Goal: Information Seeking & Learning: Find specific fact

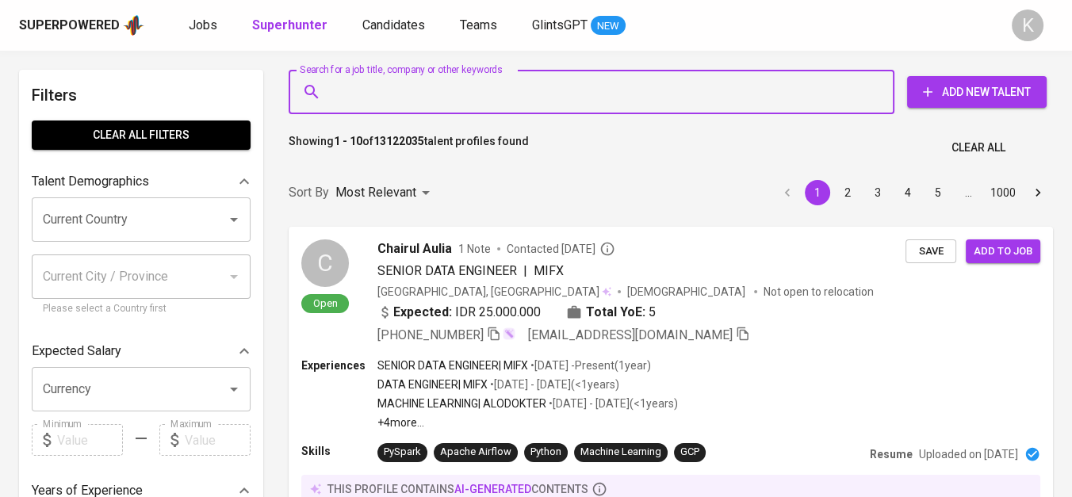
click at [436, 89] on input "Search for a job title, company or other keywords" at bounding box center [596, 92] width 536 height 30
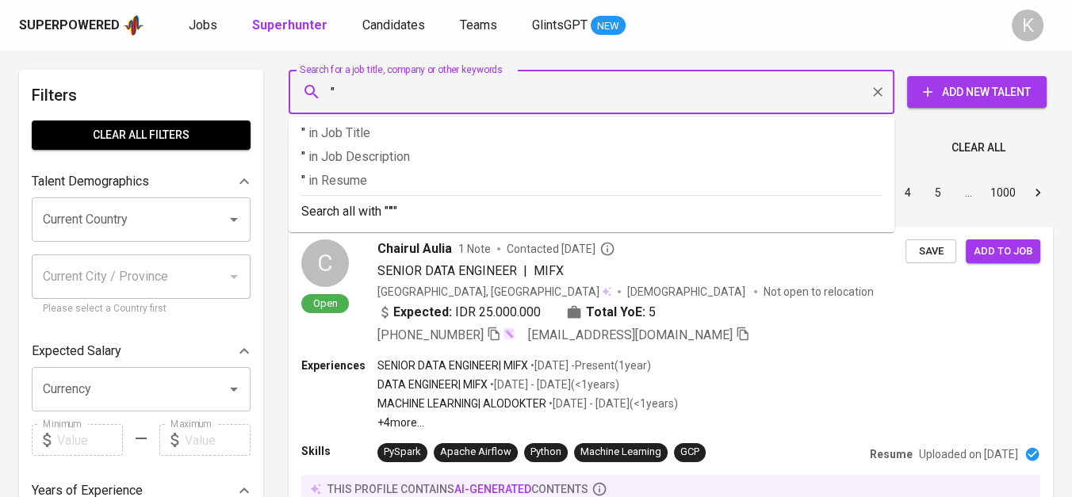
paste input "Rafiza Citra"
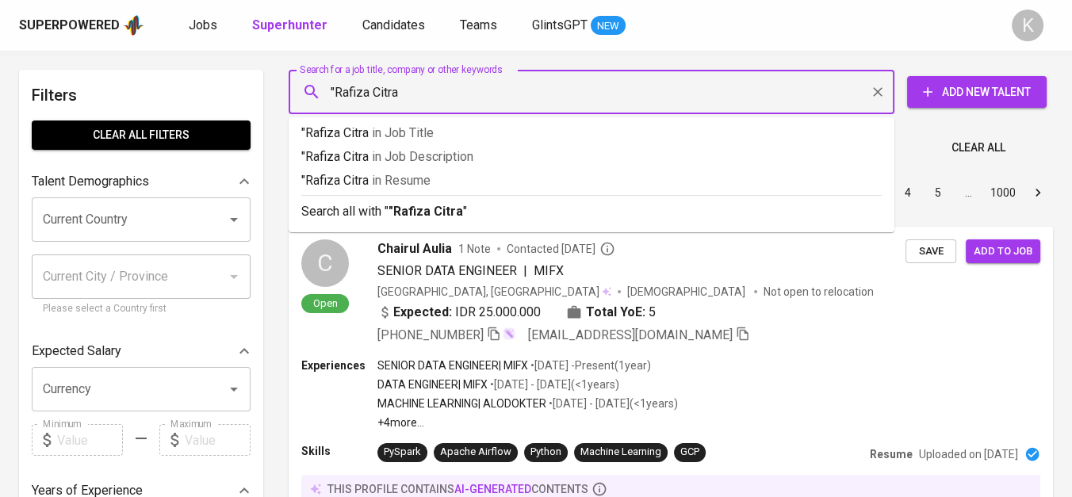
type input ""Rafiza Citra""
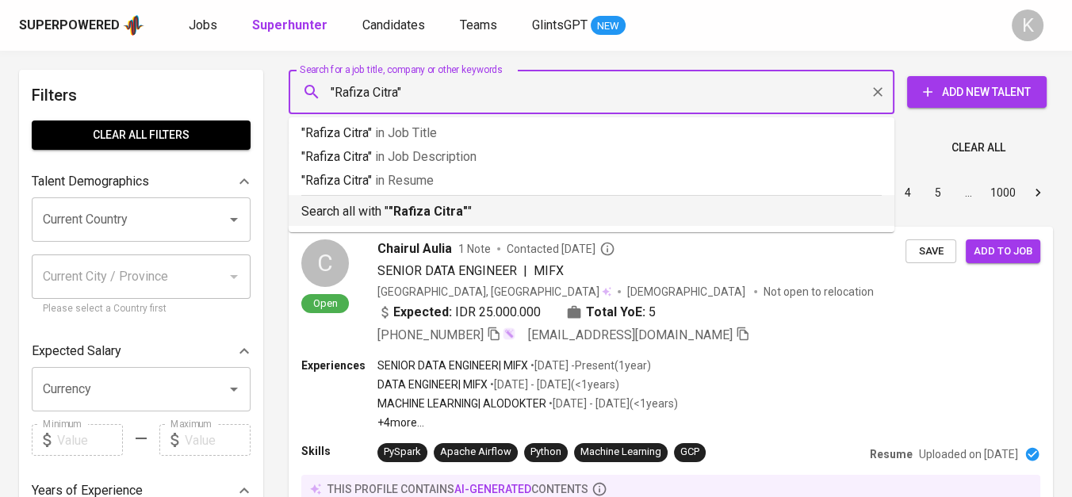
click at [498, 215] on p "Search all with " "Rafiza Citra" "" at bounding box center [591, 211] width 581 height 19
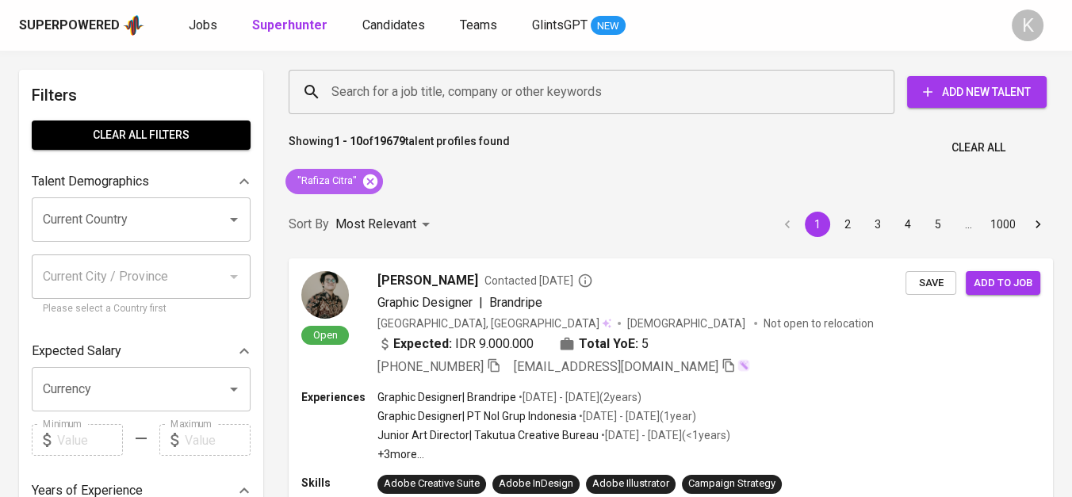
click at [365, 178] on icon at bounding box center [370, 181] width 14 height 14
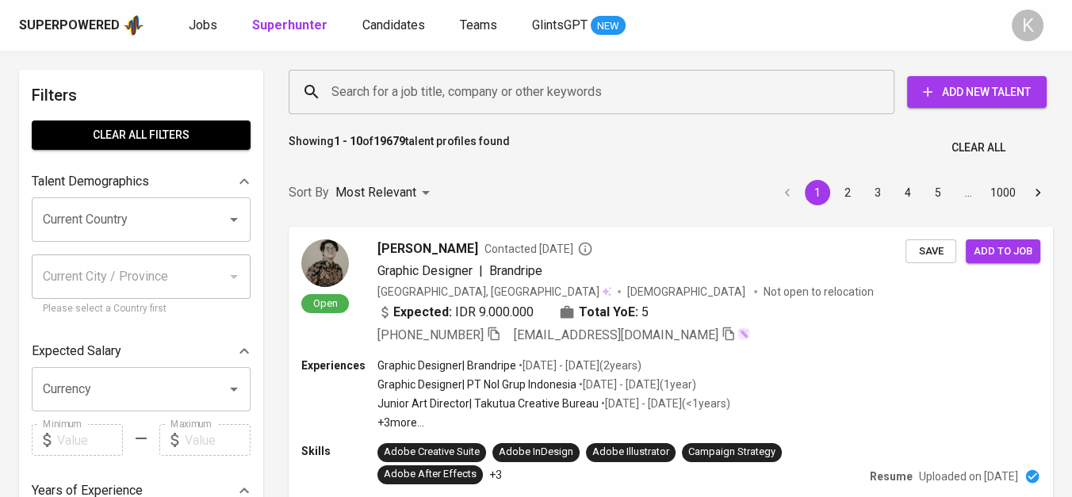
click at [389, 98] on input "Search for a job title, company or other keywords" at bounding box center [596, 92] width 536 height 30
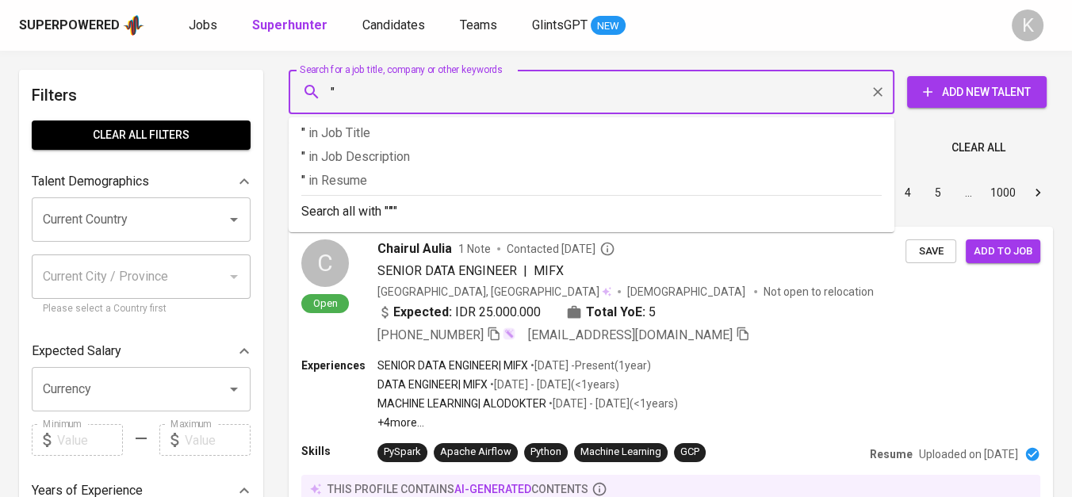
paste input "[PERSON_NAME]"
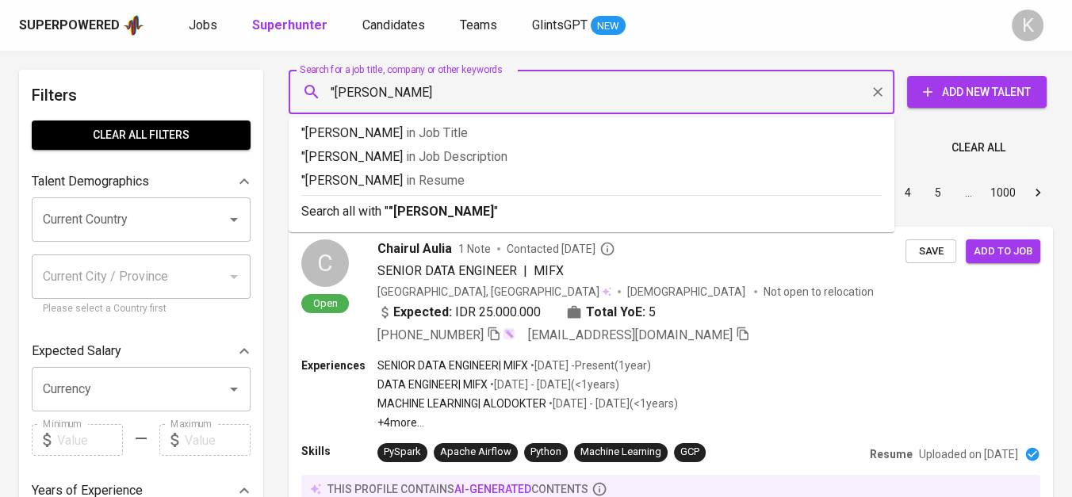
type input ""[PERSON_NAME]""
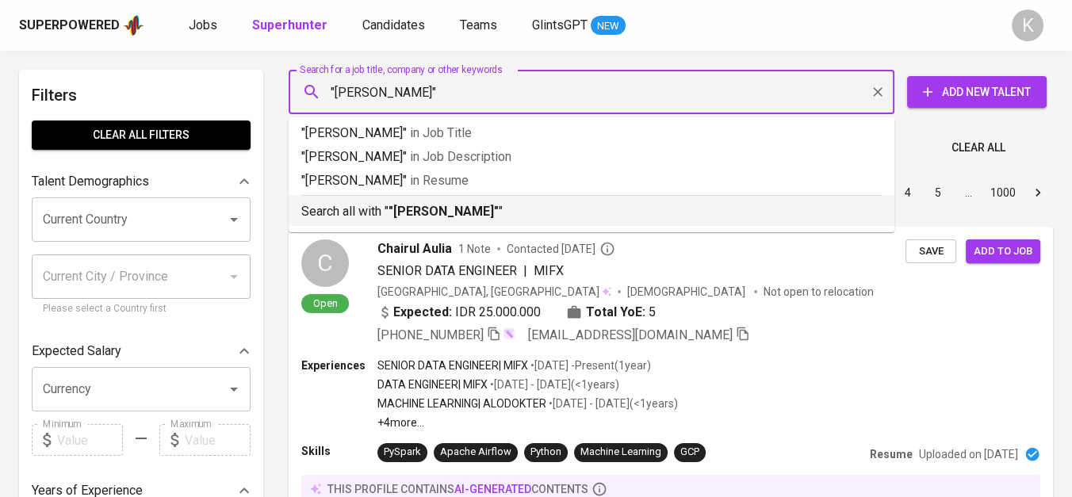
click at [479, 215] on b ""[PERSON_NAME]"" at bounding box center [444, 211] width 110 height 15
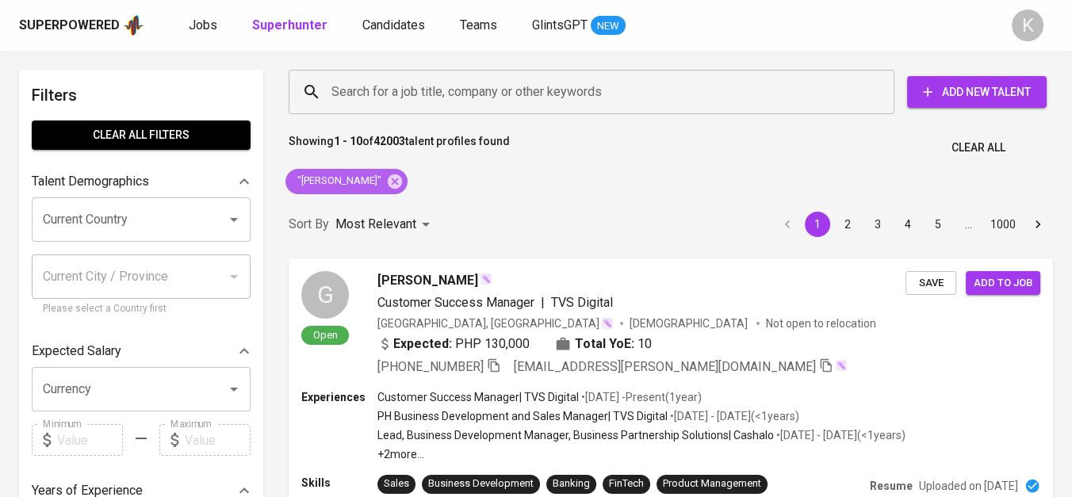
click at [387, 170] on div ""[PERSON_NAME]"" at bounding box center [346, 181] width 122 height 25
click at [386, 173] on icon at bounding box center [394, 181] width 17 height 17
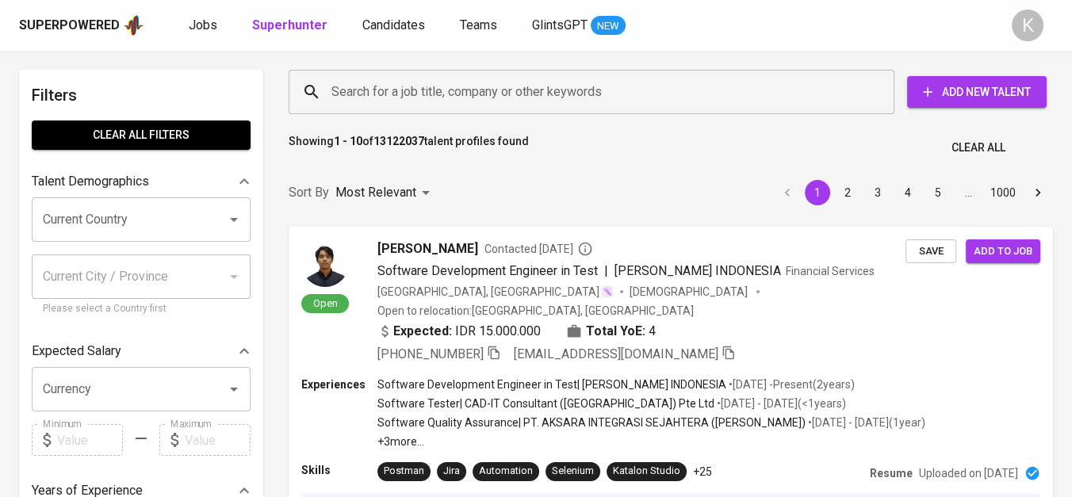
click at [382, 92] on input "Search for a job title, company or other keywords" at bounding box center [596, 92] width 536 height 30
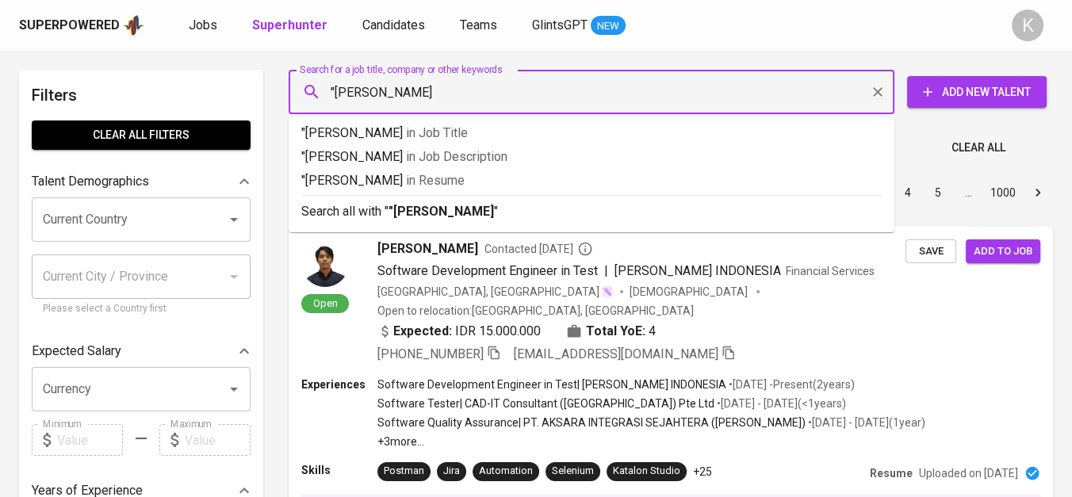
type input ""[PERSON_NAME]"
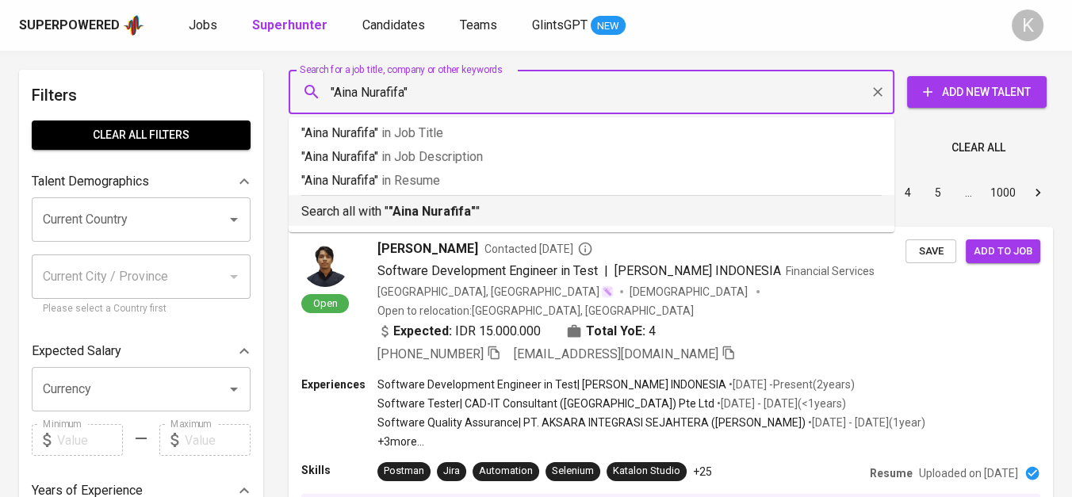
click at [458, 211] on b ""Aina Nurafifa"" at bounding box center [432, 211] width 87 height 15
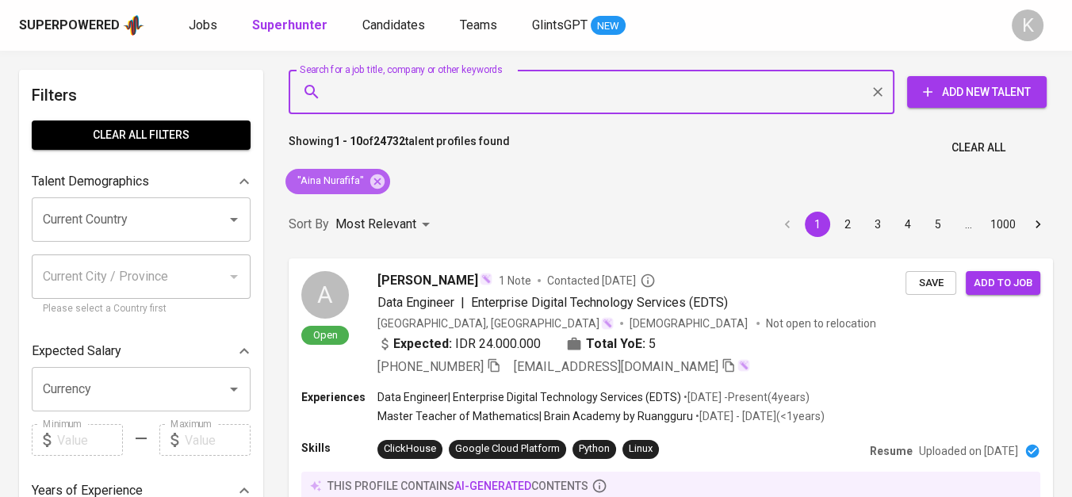
drag, startPoint x: 368, startPoint y: 181, endPoint x: 592, endPoint y: 6, distance: 283.6
click at [369, 180] on icon at bounding box center [377, 181] width 17 height 17
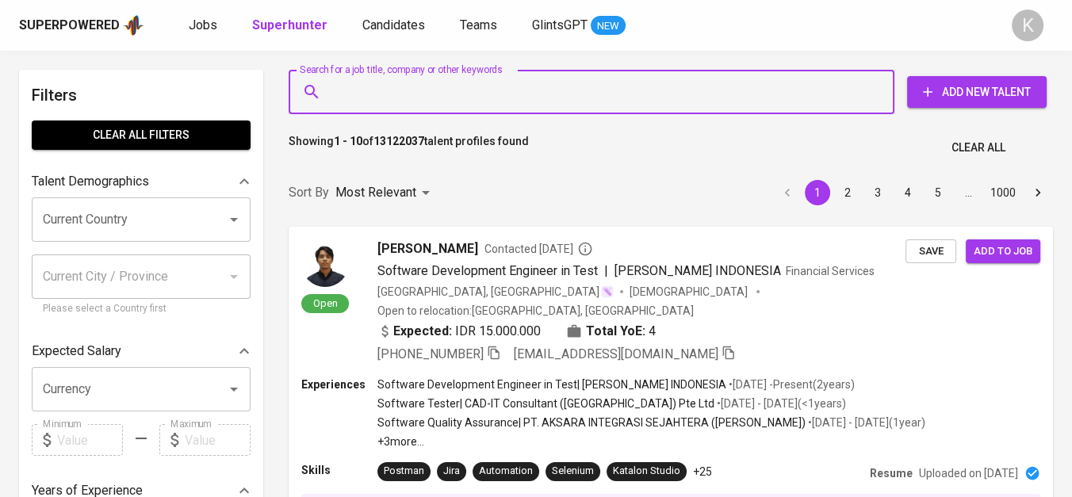
click at [394, 83] on input "Search for a job title, company or other keywords" at bounding box center [596, 92] width 536 height 30
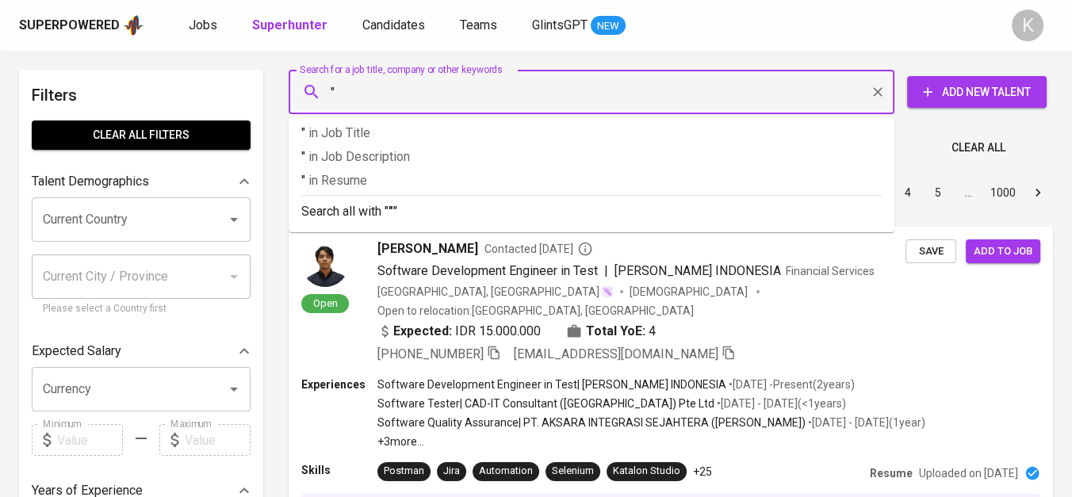
paste input "Mulia Putra Mandiri"
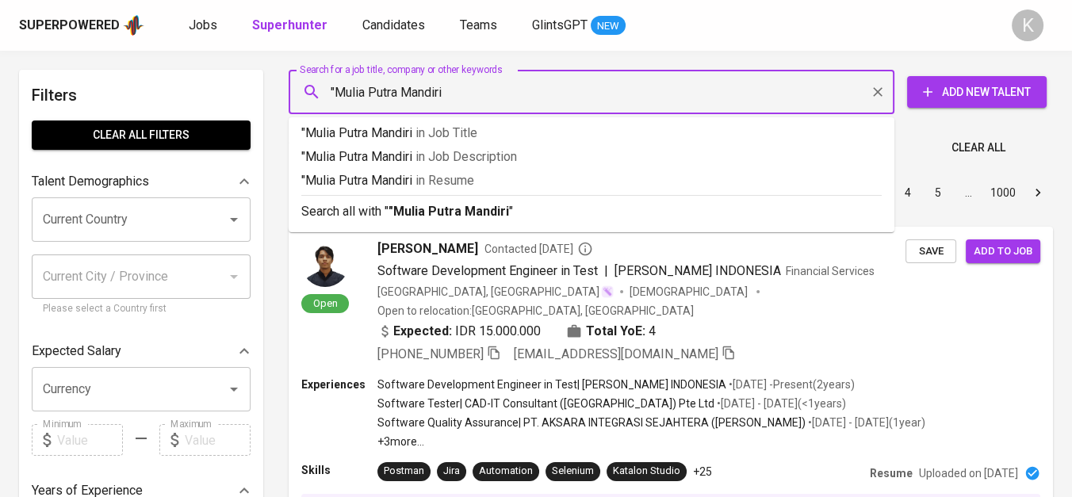
type input ""Mulia Putra Mandiri""
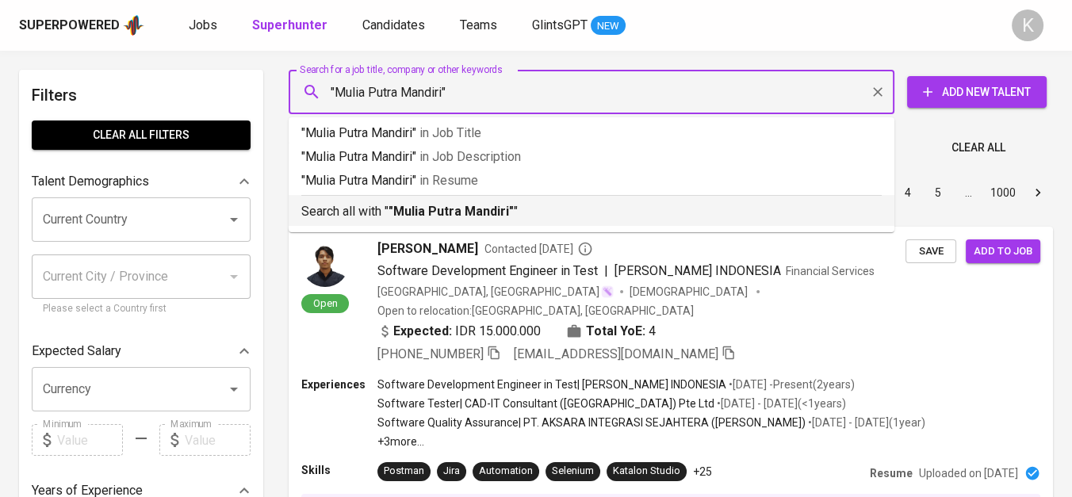
click at [508, 213] on b ""Mulia Putra Mandiri"" at bounding box center [451, 211] width 125 height 15
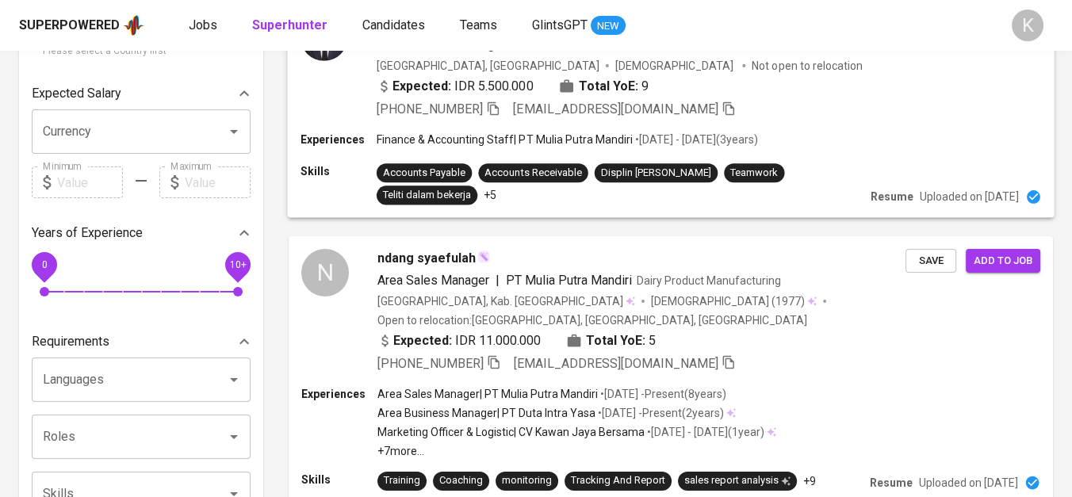
scroll to position [264, 0]
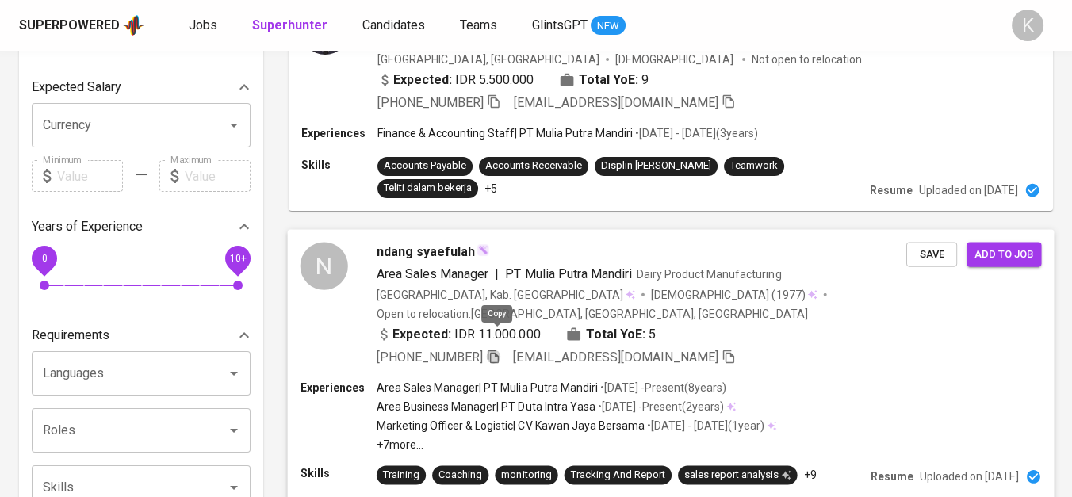
click at [495, 349] on icon "button" at bounding box center [493, 356] width 14 height 14
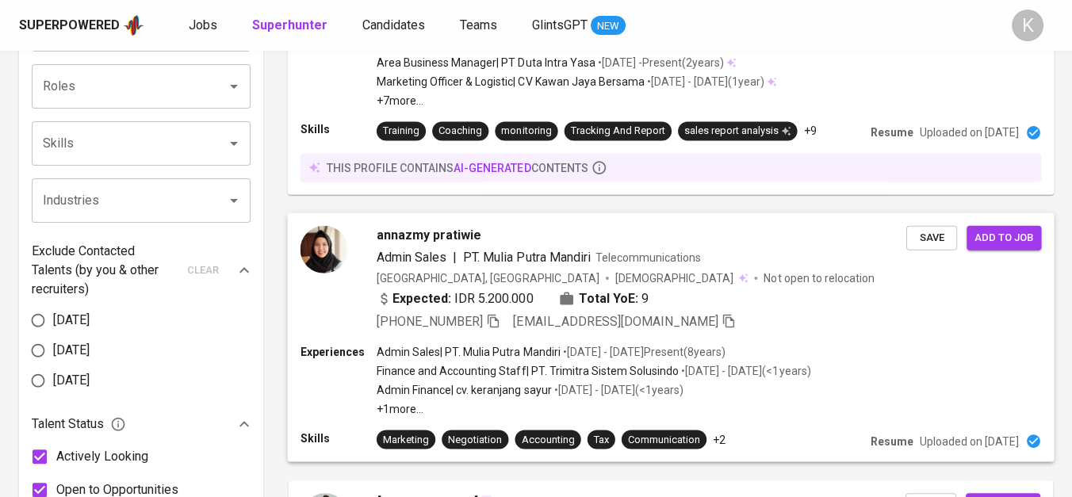
scroll to position [616, 0]
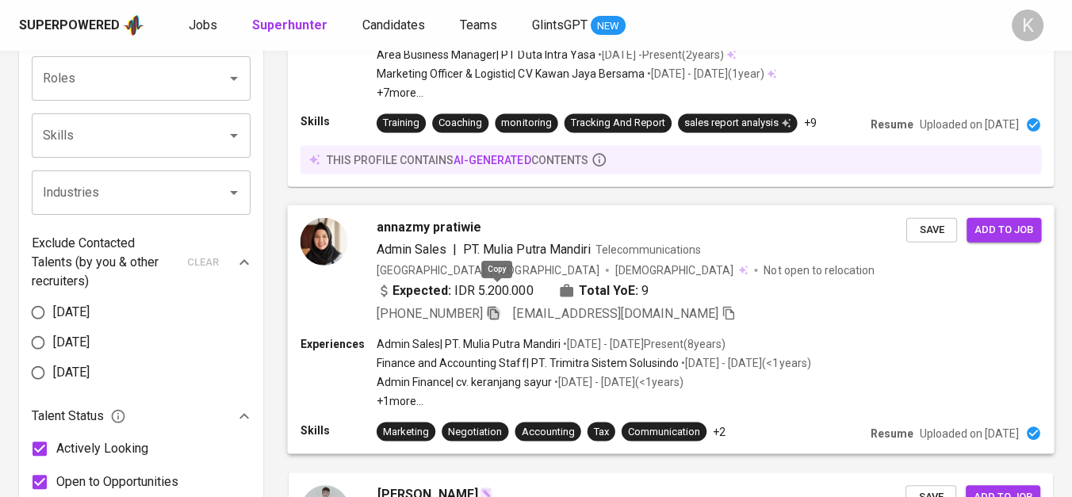
click at [498, 305] on icon "button" at bounding box center [493, 312] width 14 height 14
